Goal: Task Accomplishment & Management: Manage account settings

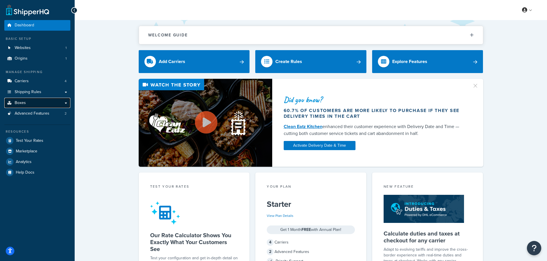
click at [30, 101] on link "Boxes" at bounding box center [37, 103] width 66 height 11
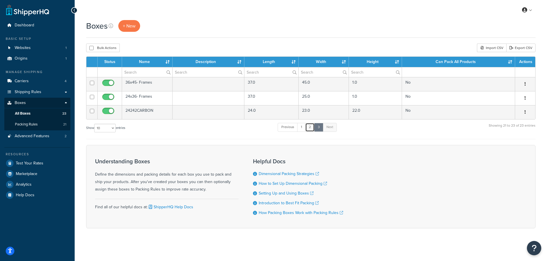
click at [313, 127] on link "2" at bounding box center [309, 127] width 9 height 9
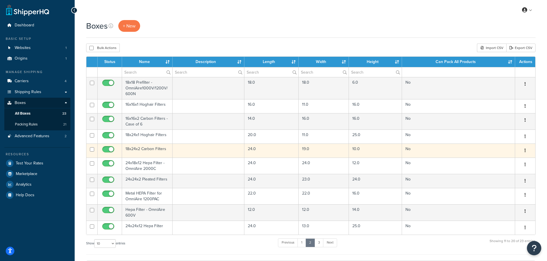
click at [141, 148] on td "18x24x2 Carbon Filters" at bounding box center [147, 151] width 51 height 14
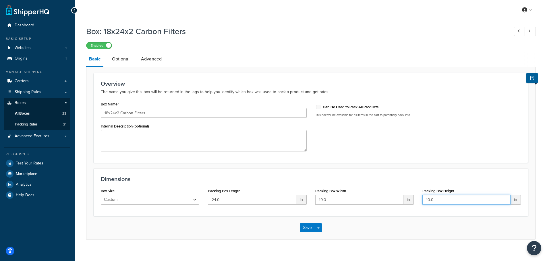
drag, startPoint x: 443, startPoint y: 200, endPoint x: 409, endPoint y: 201, distance: 33.6
click at [409, 201] on div "Box Size Custom USPS Small Flat Box USPS Medium Flat Box USPS Large Flat Box US…" at bounding box center [310, 198] width 428 height 22
type input "24"
click at [153, 59] on link "Advanced" at bounding box center [151, 59] width 26 height 14
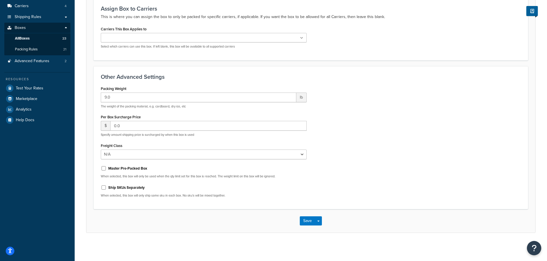
scroll to position [77, 0]
click at [309, 221] on button "Save" at bounding box center [307, 220] width 15 height 9
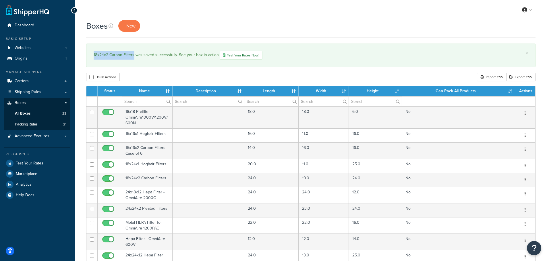
drag, startPoint x: 133, startPoint y: 55, endPoint x: 93, endPoint y: 56, distance: 40.8
click at [93, 56] on div "× 18x24x2 Carbon Filters was saved successfully. See your box in action Test Yo…" at bounding box center [310, 56] width 449 height 24
copy div "18x24x2 Carbon Filters"
